Goal: Task Accomplishment & Management: Use online tool/utility

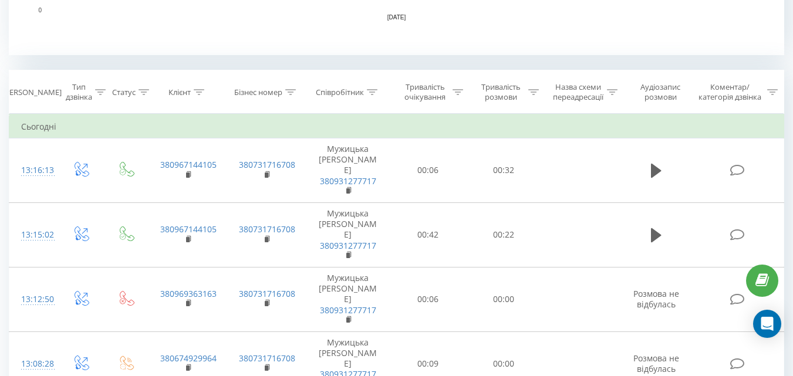
scroll to position [470, 0]
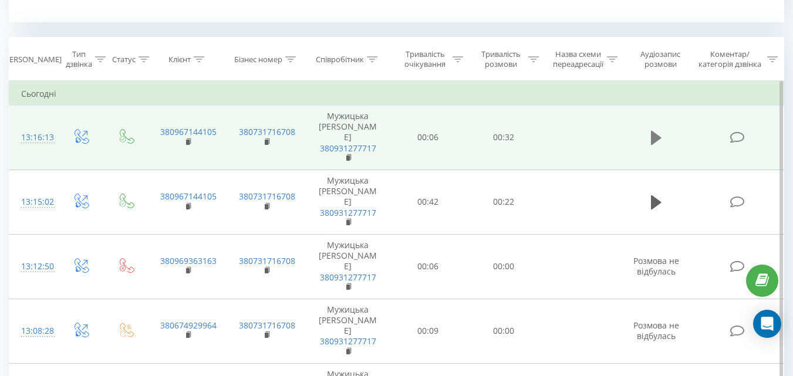
click at [656, 141] on icon at bounding box center [656, 138] width 11 height 14
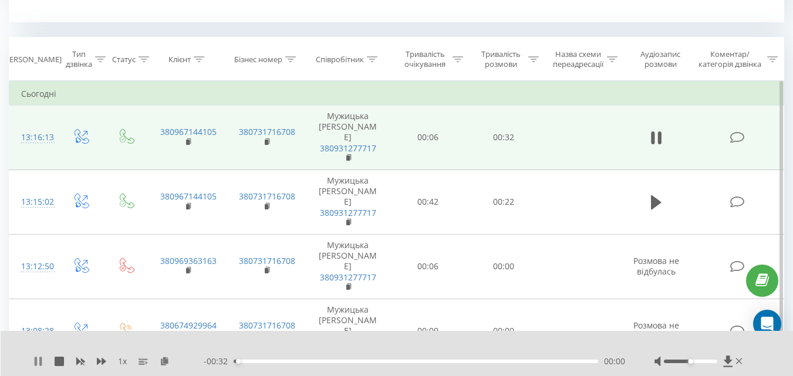
click at [39, 361] on icon at bounding box center [37, 361] width 9 height 9
click at [161, 363] on icon at bounding box center [165, 361] width 10 height 8
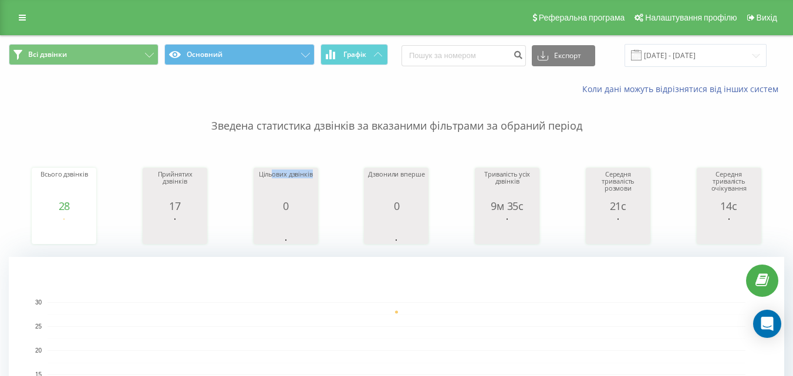
drag, startPoint x: 291, startPoint y: 148, endPoint x: 321, endPoint y: 158, distance: 31.6
click at [321, 158] on div "Всього дзвінків 28 date totalCalls 22.09.25 28 22.09.25 Прийнятих дзвінків 17 d…" at bounding box center [396, 194] width 775 height 101
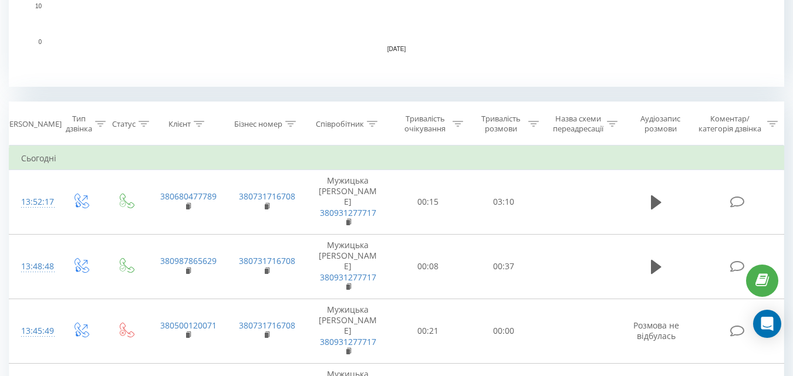
scroll to position [411, 0]
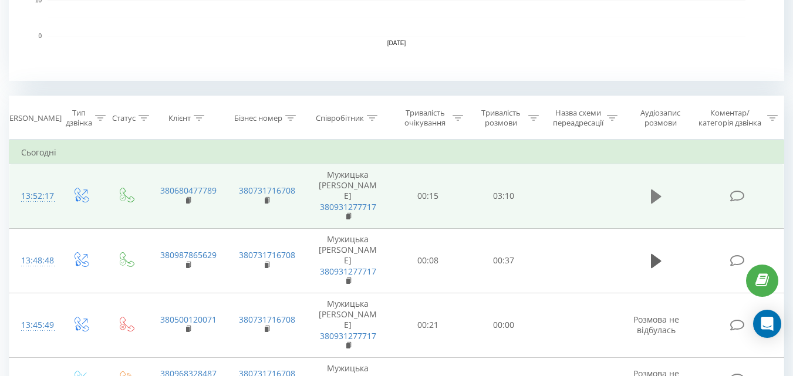
click at [656, 198] on icon at bounding box center [656, 197] width 11 height 14
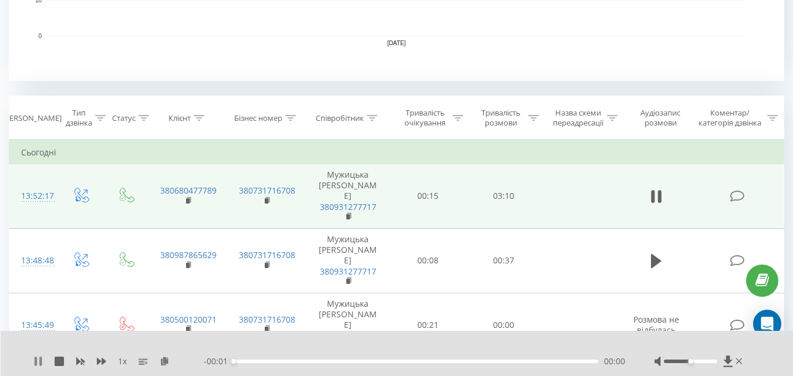
click at [39, 360] on icon at bounding box center [37, 361] width 9 height 9
click at [163, 364] on icon at bounding box center [165, 361] width 10 height 8
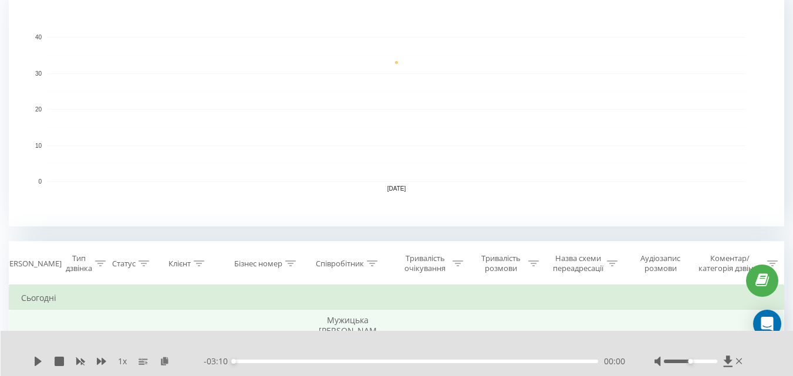
scroll to position [117, 0]
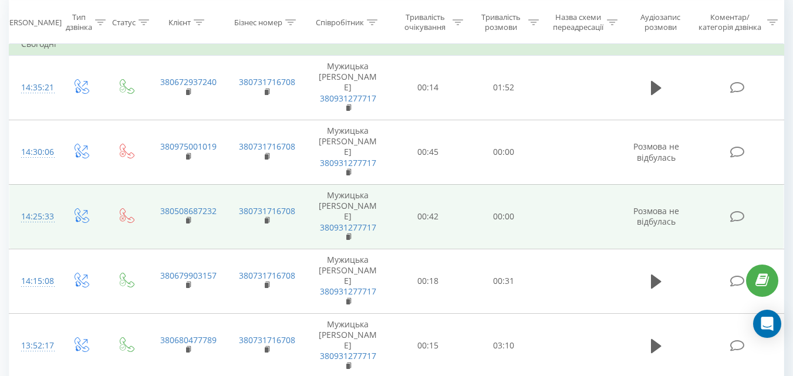
scroll to position [528, 0]
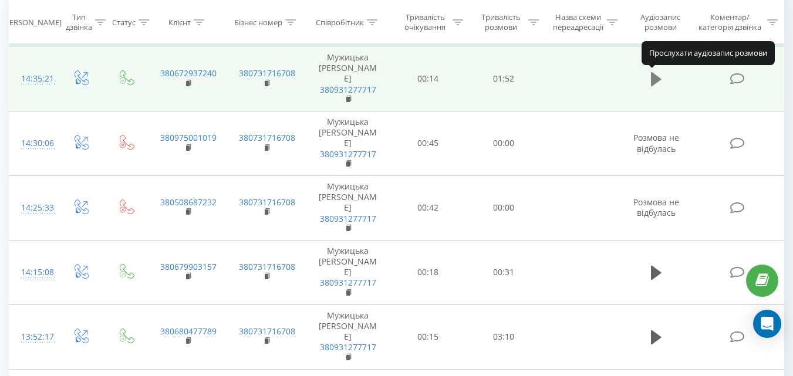
click at [653, 80] on icon at bounding box center [656, 79] width 11 height 14
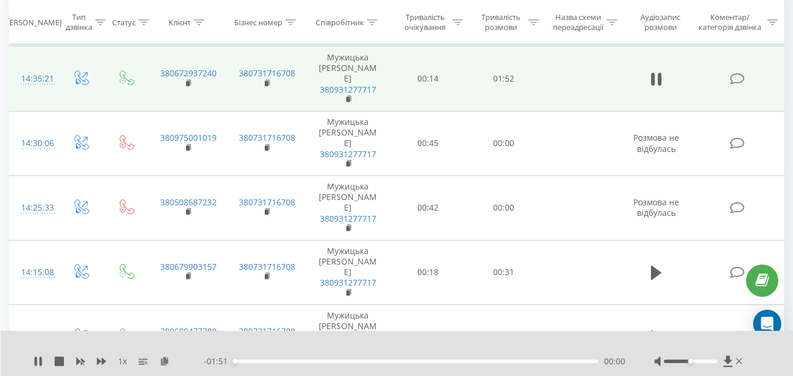
click at [677, 361] on div at bounding box center [690, 362] width 53 height 4
click at [498, 362] on div "00:04" at bounding box center [416, 362] width 364 height 4
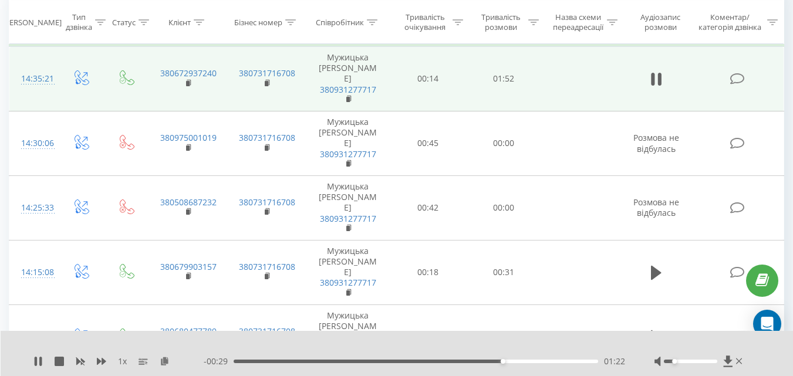
click at [516, 363] on div "01:22" at bounding box center [416, 362] width 364 height 4
click at [562, 362] on div "01:41" at bounding box center [416, 362] width 364 height 4
click at [33, 360] on div "1 x - 00:08 01:43 01:43" at bounding box center [397, 353] width 793 height 45
click at [40, 364] on icon at bounding box center [40, 361] width 2 height 9
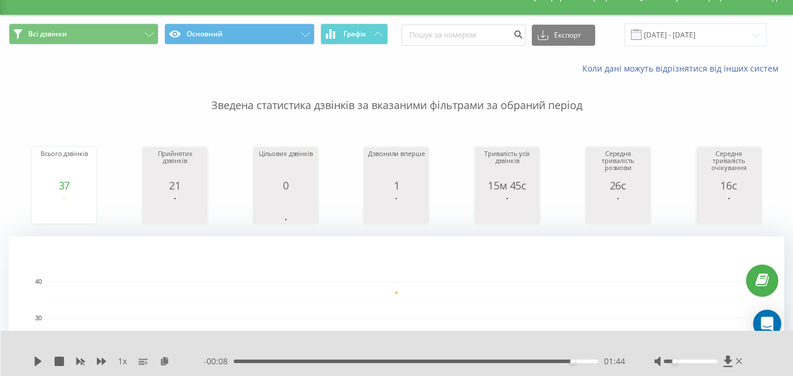
scroll to position [0, 0]
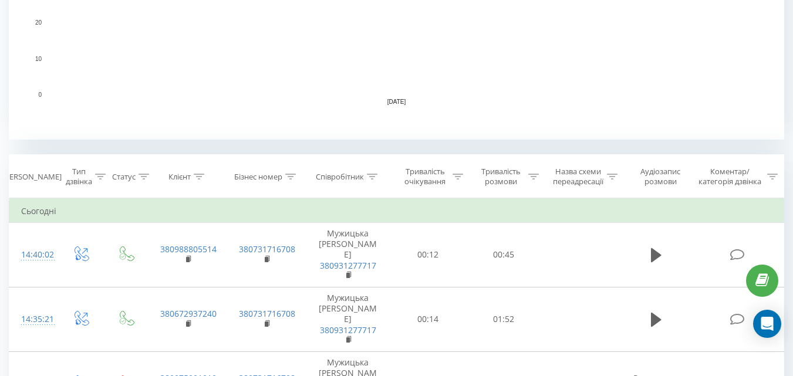
scroll to position [470, 0]
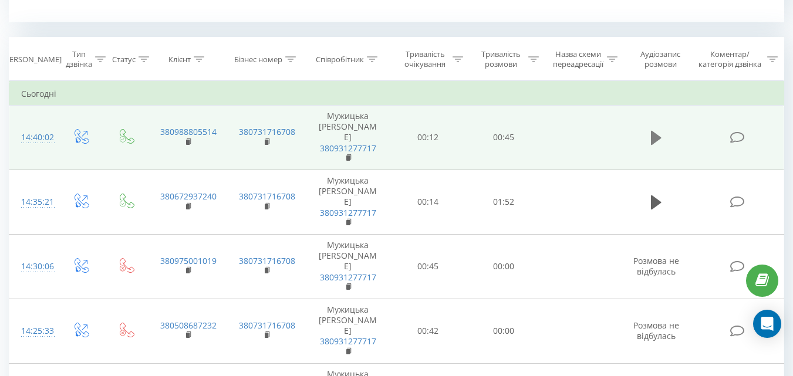
click at [656, 140] on icon at bounding box center [656, 138] width 11 height 14
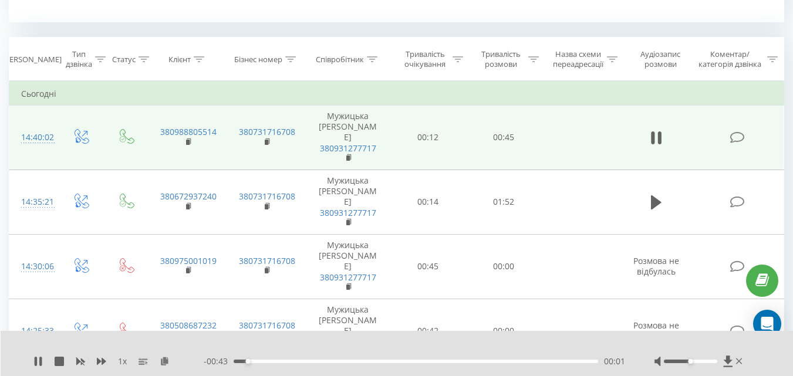
click at [401, 363] on div "00:01" at bounding box center [416, 362] width 364 height 4
click at [500, 360] on div "00:33" at bounding box center [416, 362] width 364 height 4
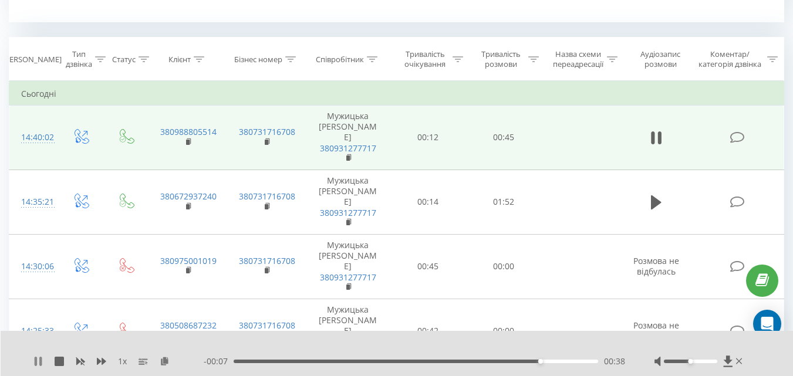
click at [39, 363] on icon at bounding box center [37, 361] width 9 height 9
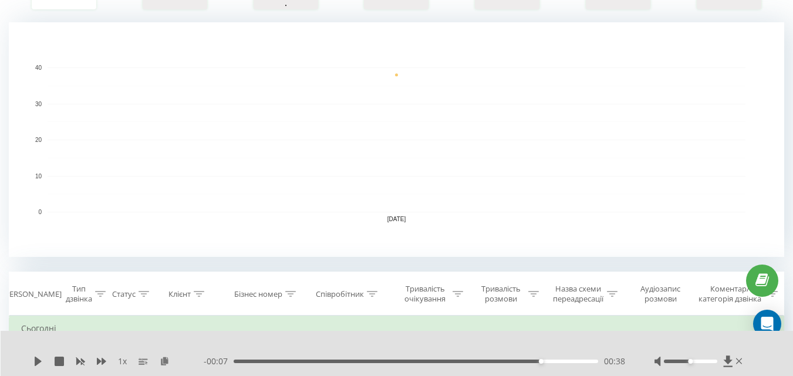
scroll to position [0, 0]
